Goal: Use online tool/utility

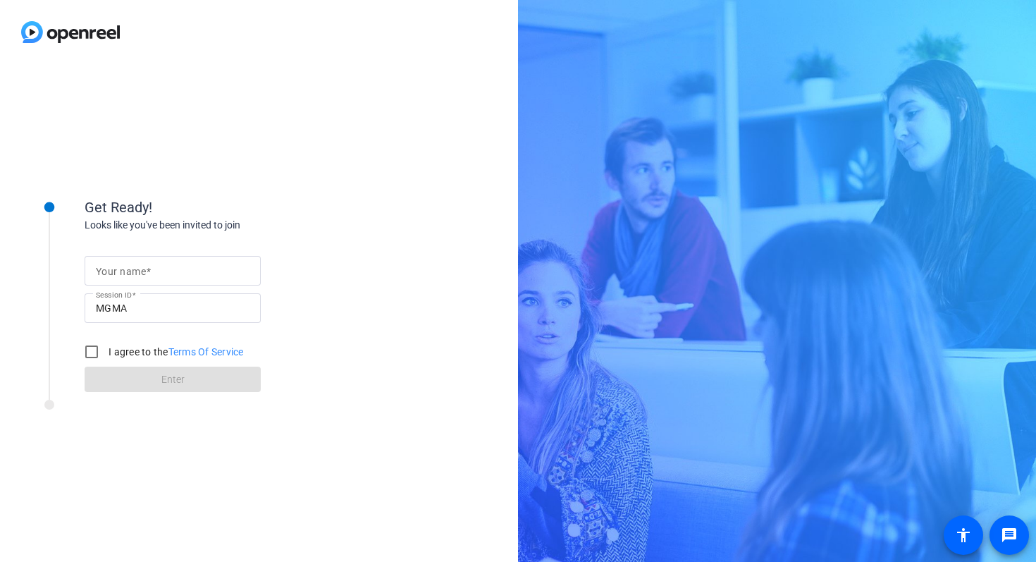
click at [113, 276] on input "Your name" at bounding box center [173, 270] width 154 height 17
type input "Sean"
click at [92, 352] on input "I agree to the Terms Of Service" at bounding box center [92, 352] width 28 height 28
checkbox input "true"
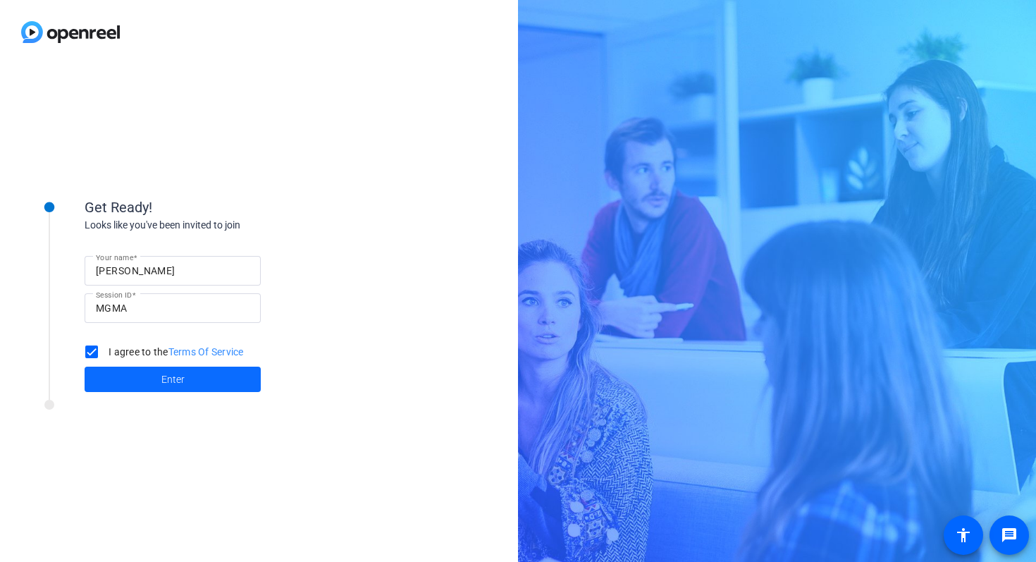
click at [156, 382] on span at bounding box center [173, 379] width 176 height 34
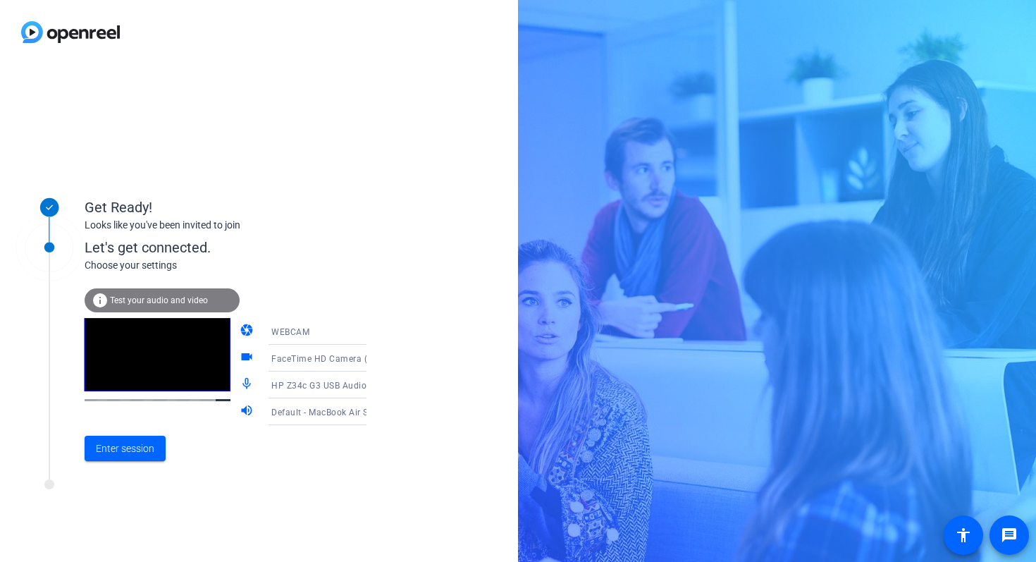
click at [288, 414] on span "Default - MacBook Air Speakers (Built-in)" at bounding box center [354, 411] width 167 height 11
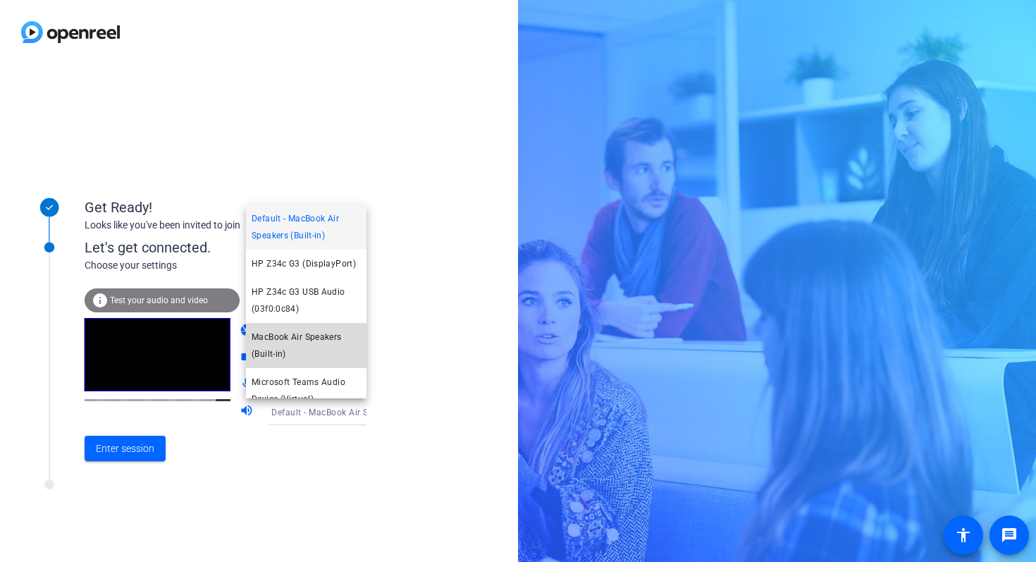
click at [275, 337] on span "MacBook Air Speakers (Built-in)" at bounding box center [306, 345] width 109 height 34
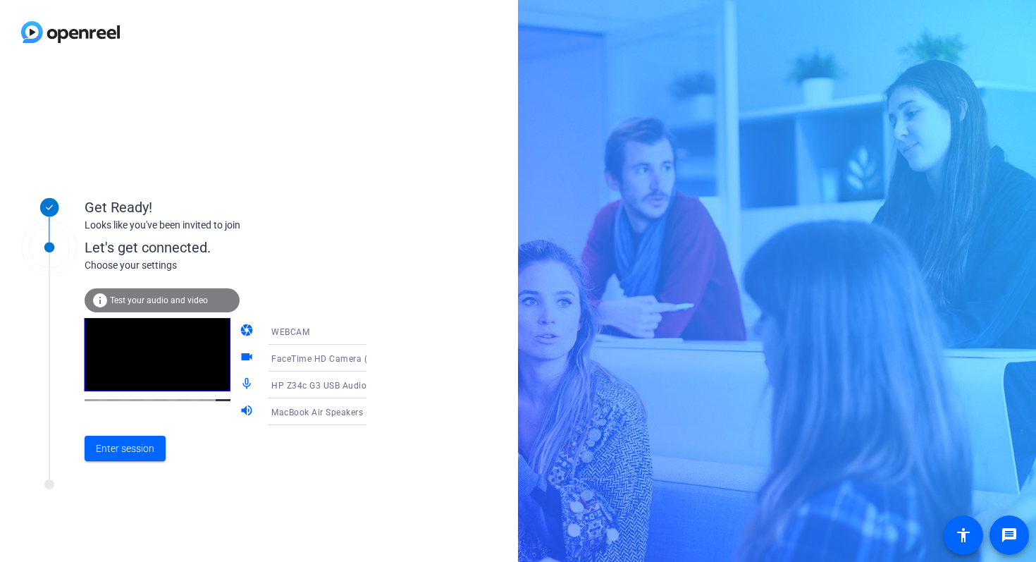
click at [372, 383] on icon at bounding box center [380, 384] width 17 height 17
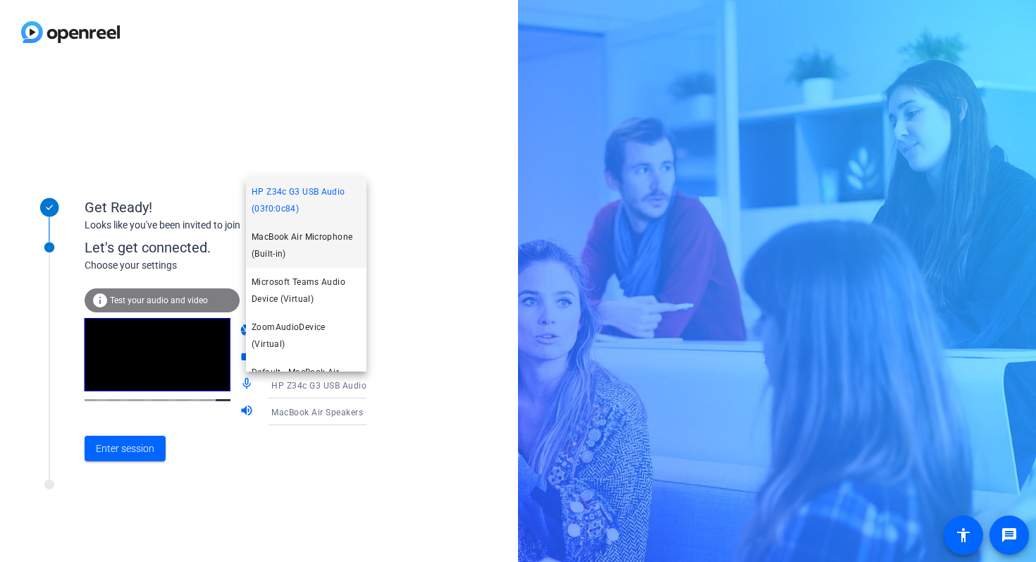
click at [294, 240] on span "MacBook Air Microphone (Built-in)" at bounding box center [306, 245] width 109 height 34
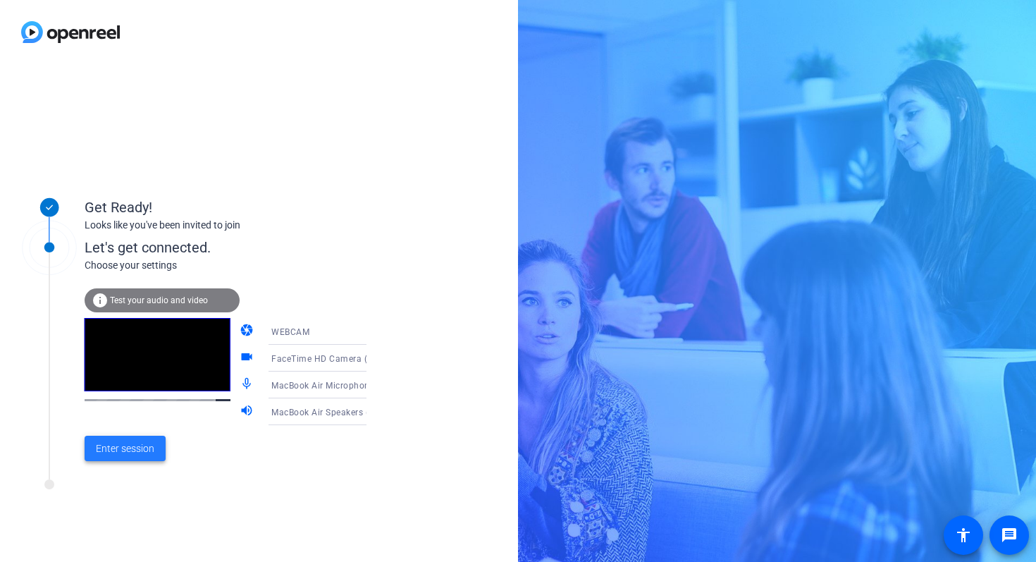
click at [125, 452] on span "Enter session" at bounding box center [125, 448] width 58 height 15
